Goal: Information Seeking & Learning: Learn about a topic

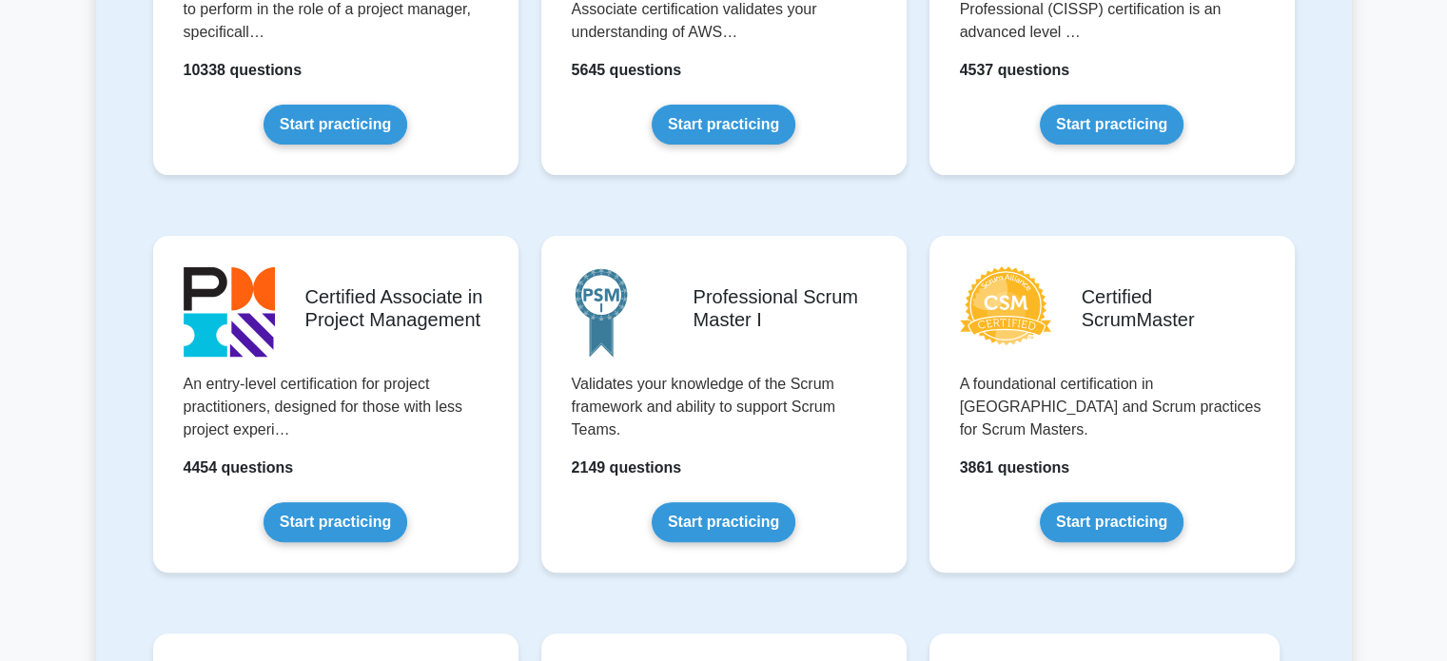
scroll to position [687, 0]
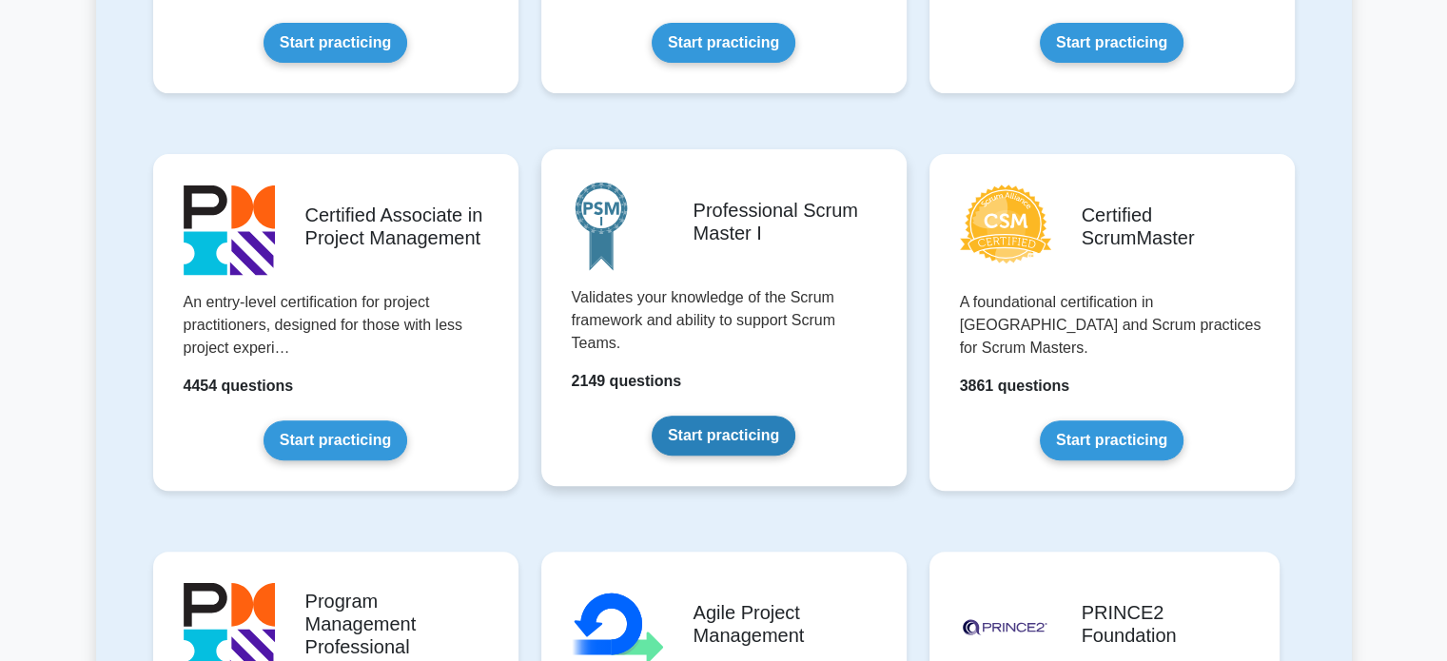
click at [732, 446] on link "Start practicing" at bounding box center [724, 436] width 144 height 40
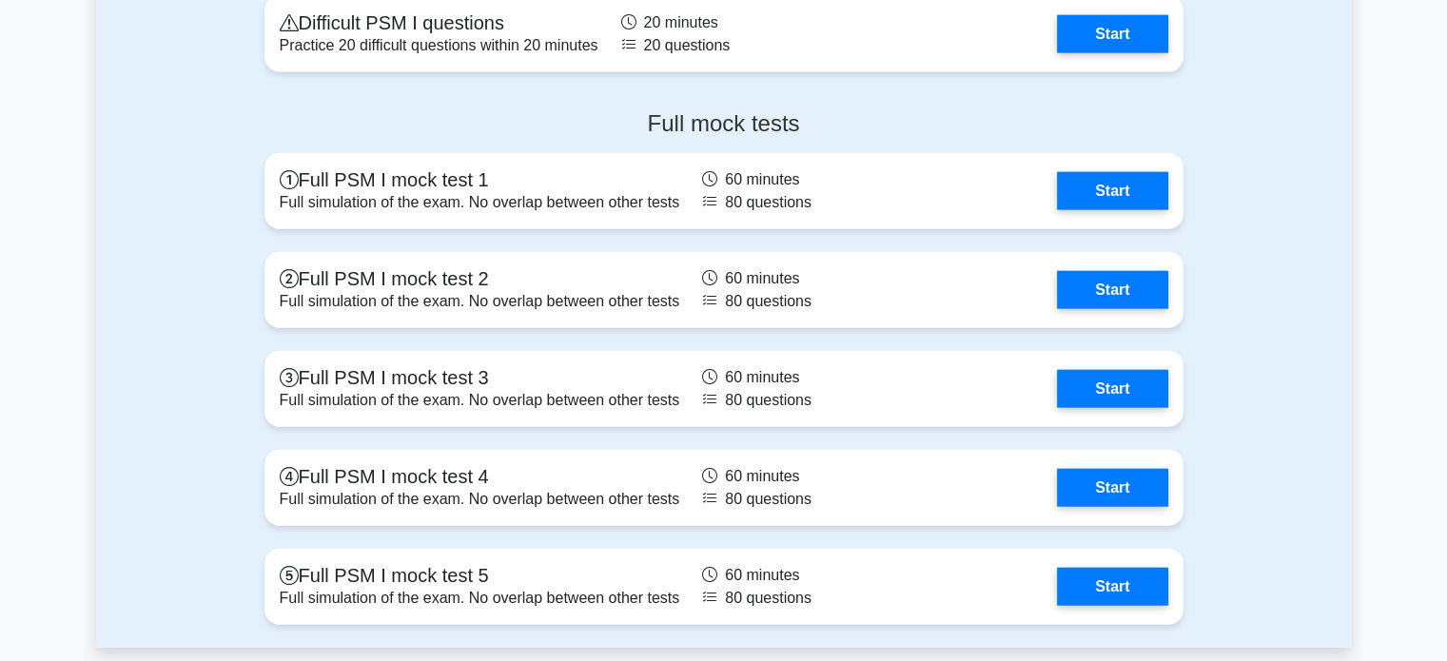
scroll to position [4441, 0]
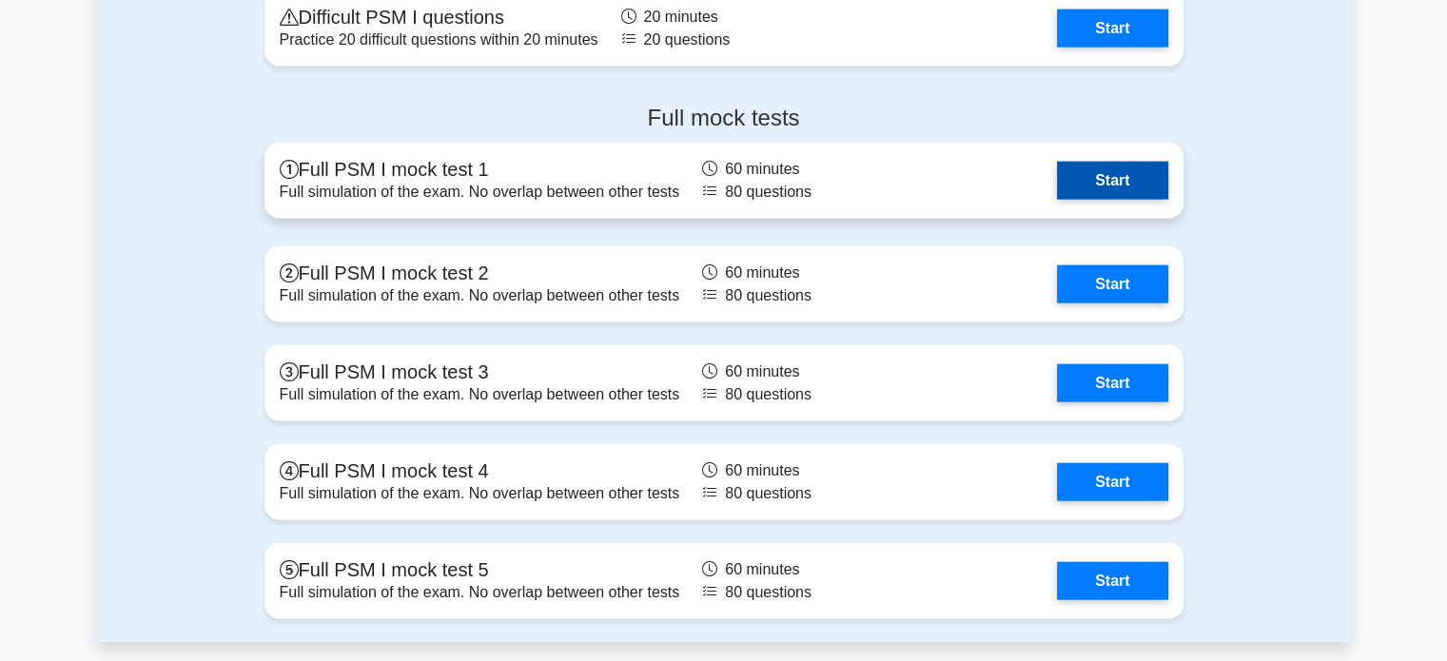
click at [1069, 195] on link "Start" at bounding box center [1112, 181] width 110 height 38
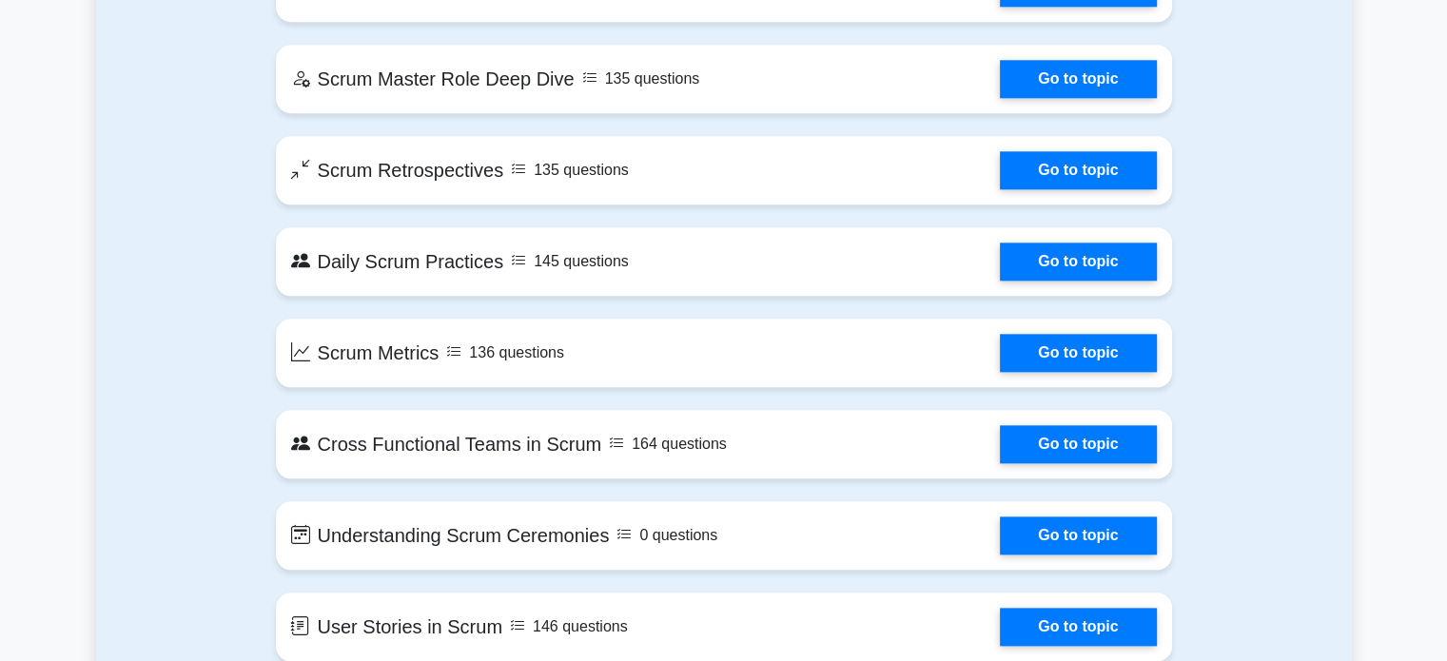
scroll to position [2080, 0]
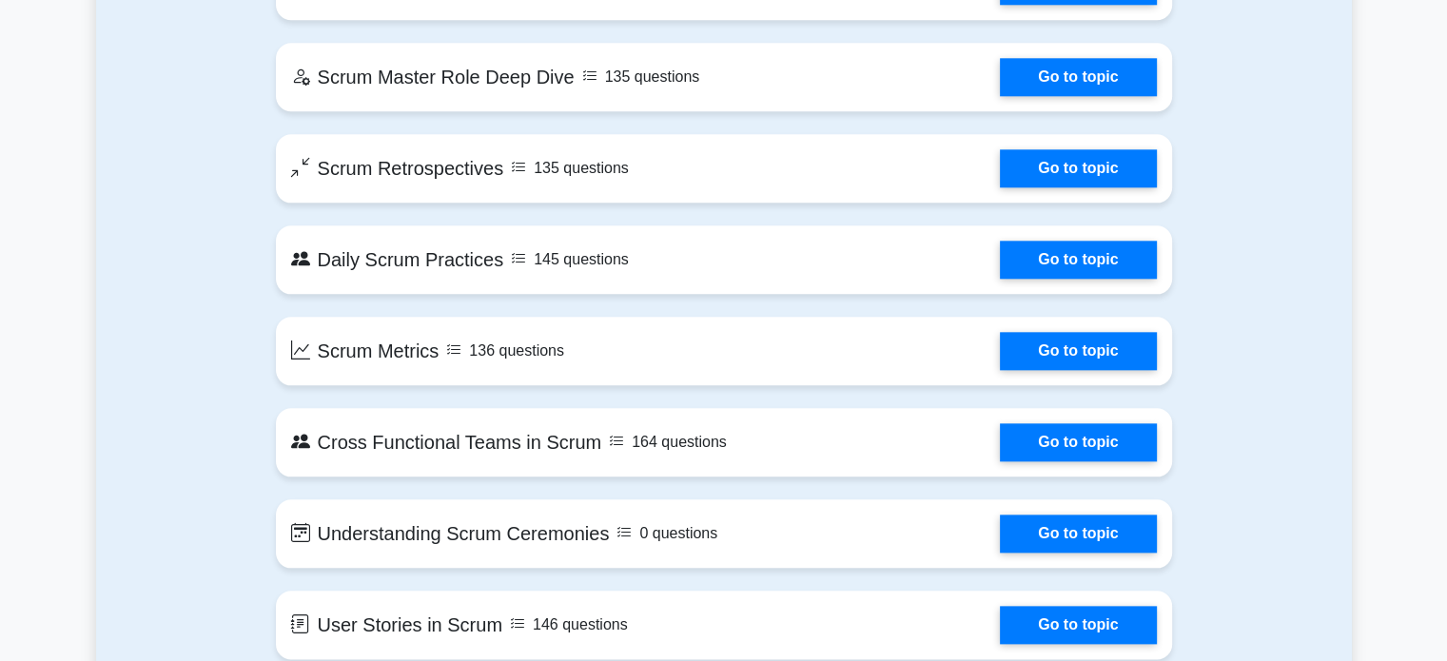
drag, startPoint x: 1117, startPoint y: 182, endPoint x: 1278, endPoint y: 101, distance: 180.0
click at [1278, 101] on div "Contents of the Professional Scrum Master I package 2149 PSM I questions groupe…" at bounding box center [724, 265] width 1256 height 2874
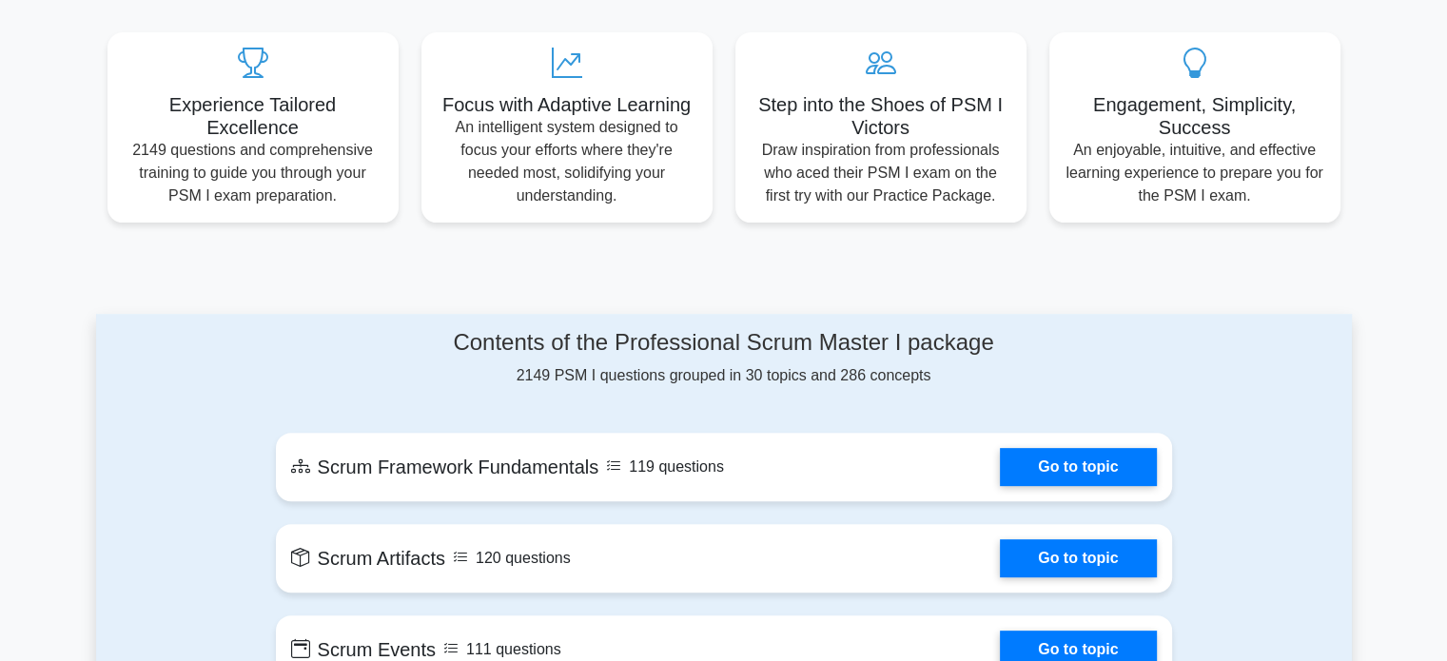
scroll to position [0, 0]
